Goal: Information Seeking & Learning: Learn about a topic

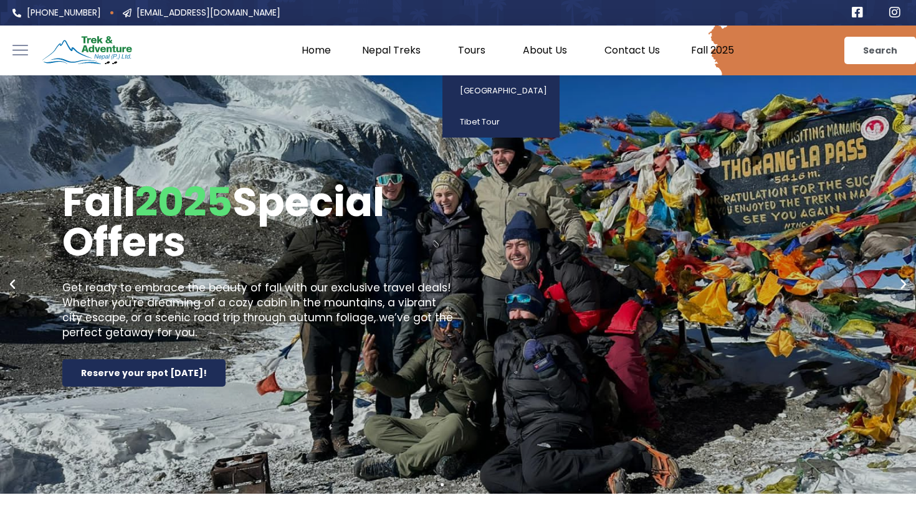
click at [481, 47] on link "Tours" at bounding box center [474, 50] width 65 height 12
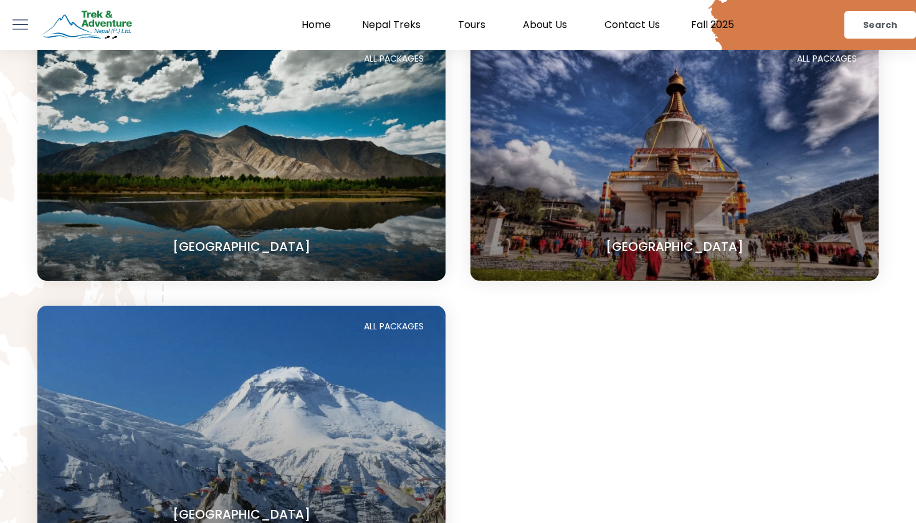
scroll to position [531, 0]
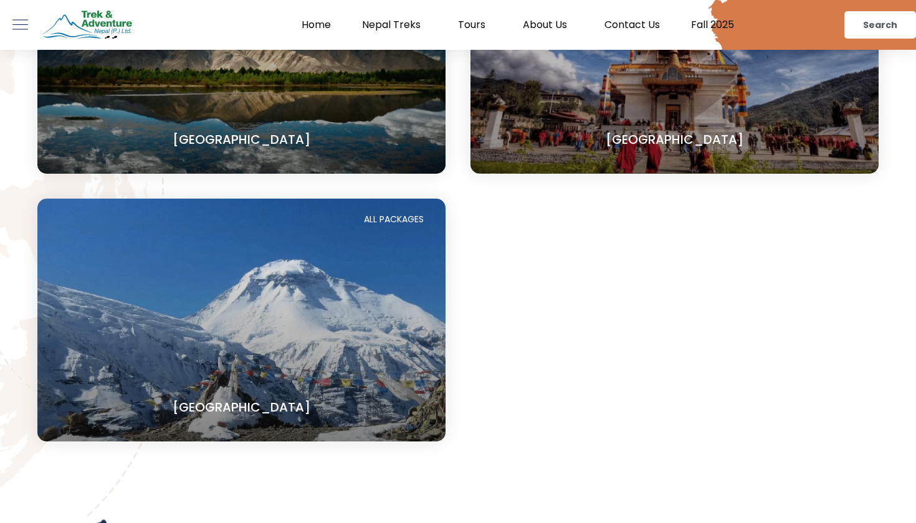
click at [325, 312] on section "[GEOGRAPHIC_DATA]" at bounding box center [241, 320] width 408 height 243
click at [239, 409] on link "[GEOGRAPHIC_DATA]" at bounding box center [242, 407] width 138 height 17
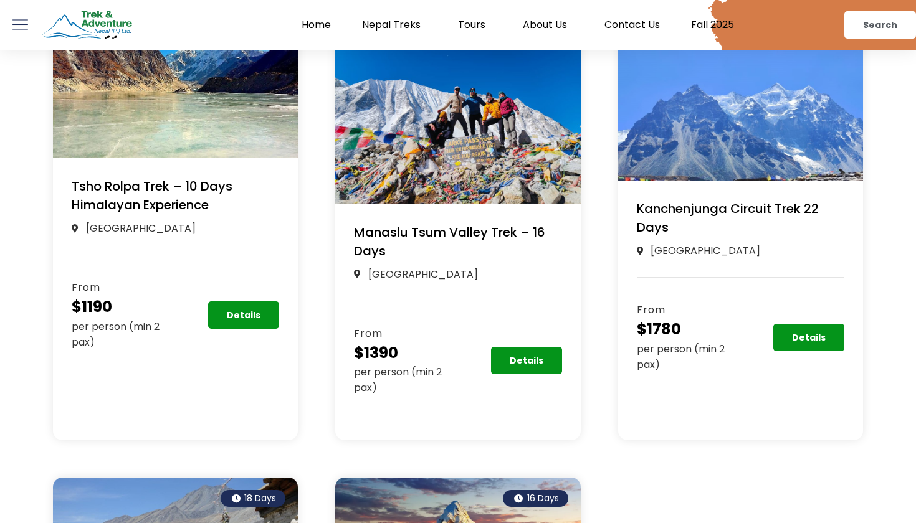
scroll to position [3899, 0]
